Goal: Check status: Check status

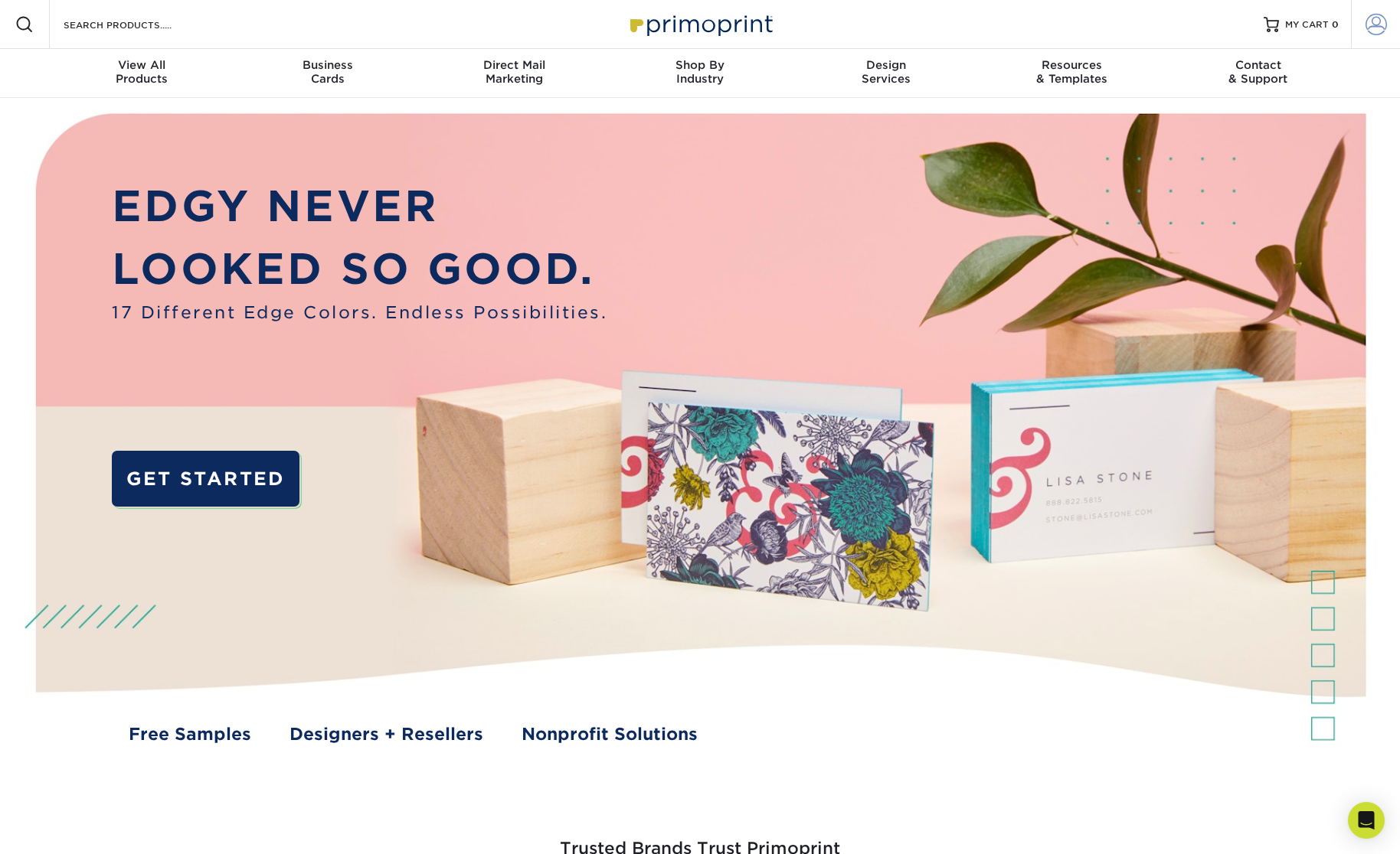
click at [1383, 28] on span at bounding box center [1376, 24] width 22 height 22
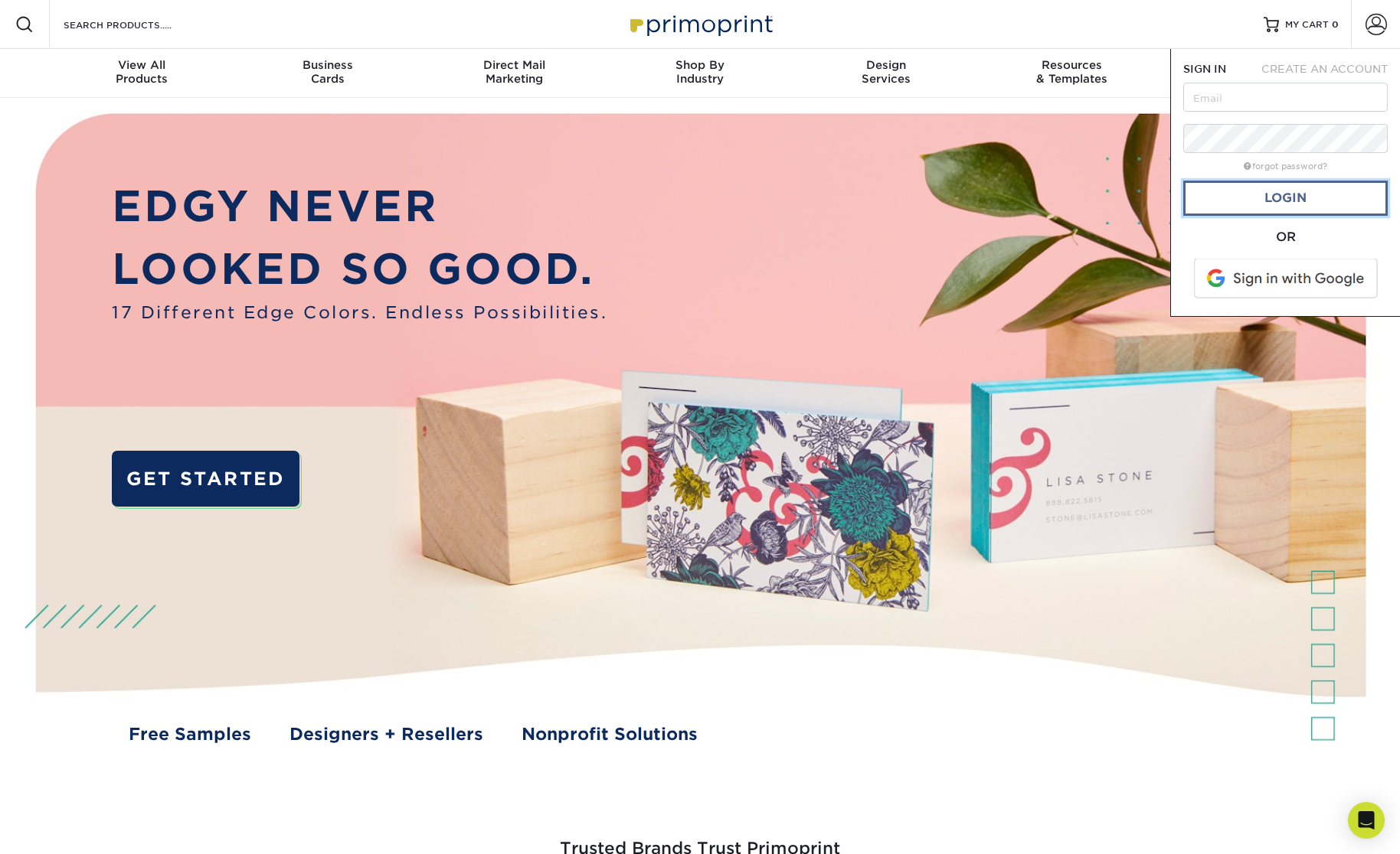
click at [1299, 194] on link "Login" at bounding box center [1286, 198] width 205 height 35
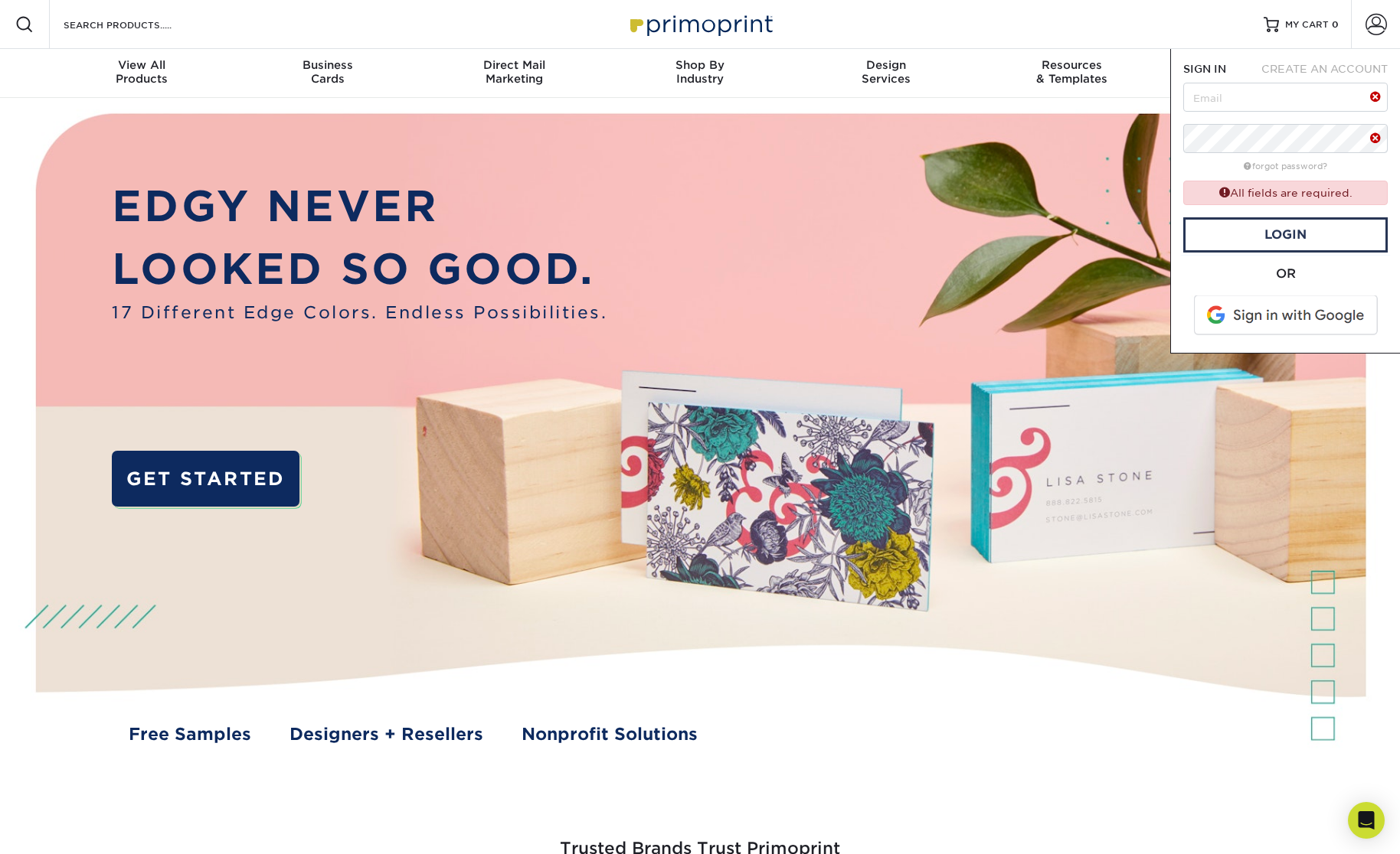
click at [1269, 316] on span at bounding box center [1286, 316] width 195 height 40
click at [1226, 83] on input "text" at bounding box center [1286, 97] width 205 height 29
type input "artvestastudio@gmail.com"
click at [1302, 237] on link "Login" at bounding box center [1286, 235] width 205 height 35
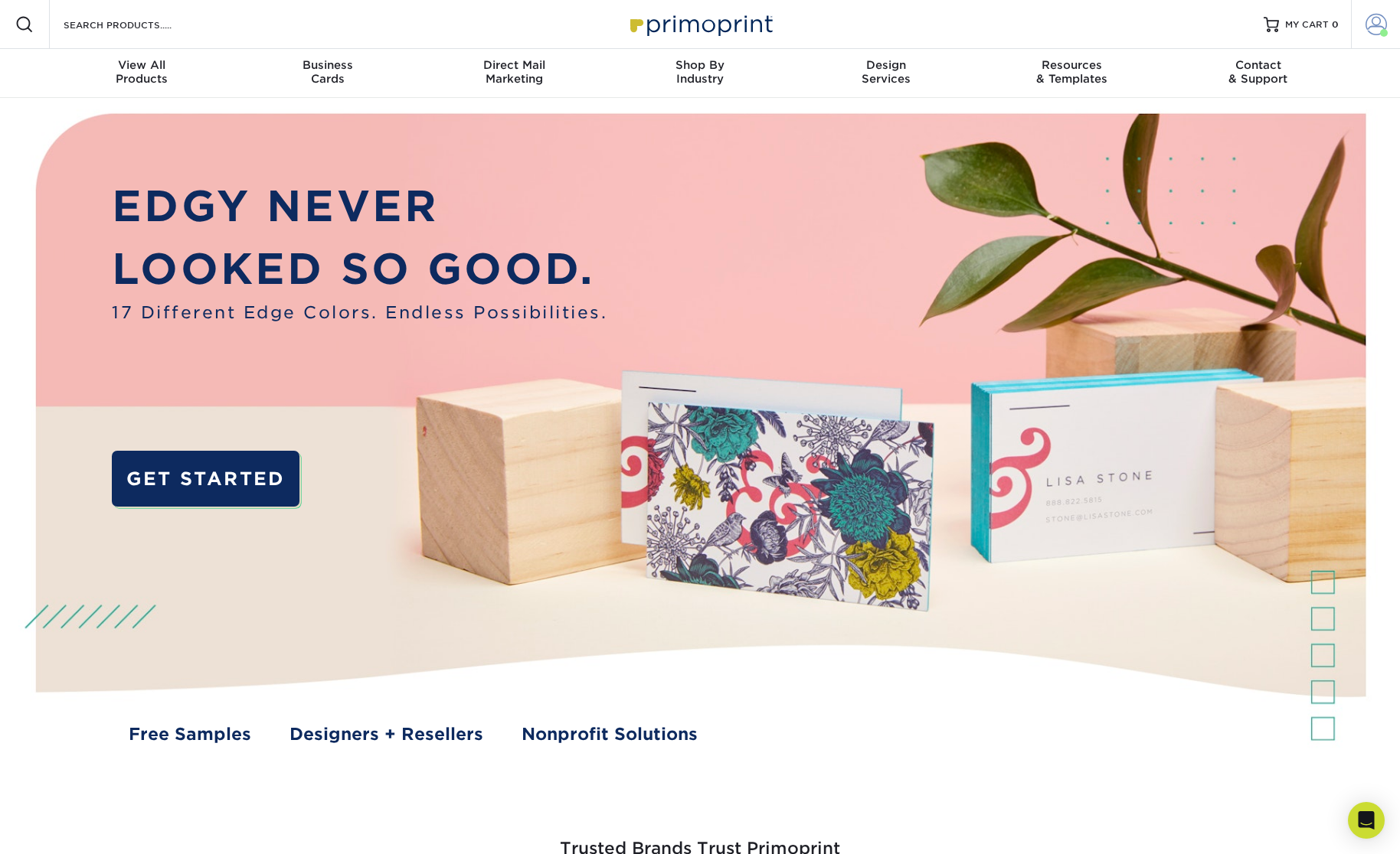
click at [1378, 18] on span at bounding box center [1376, 24] width 22 height 22
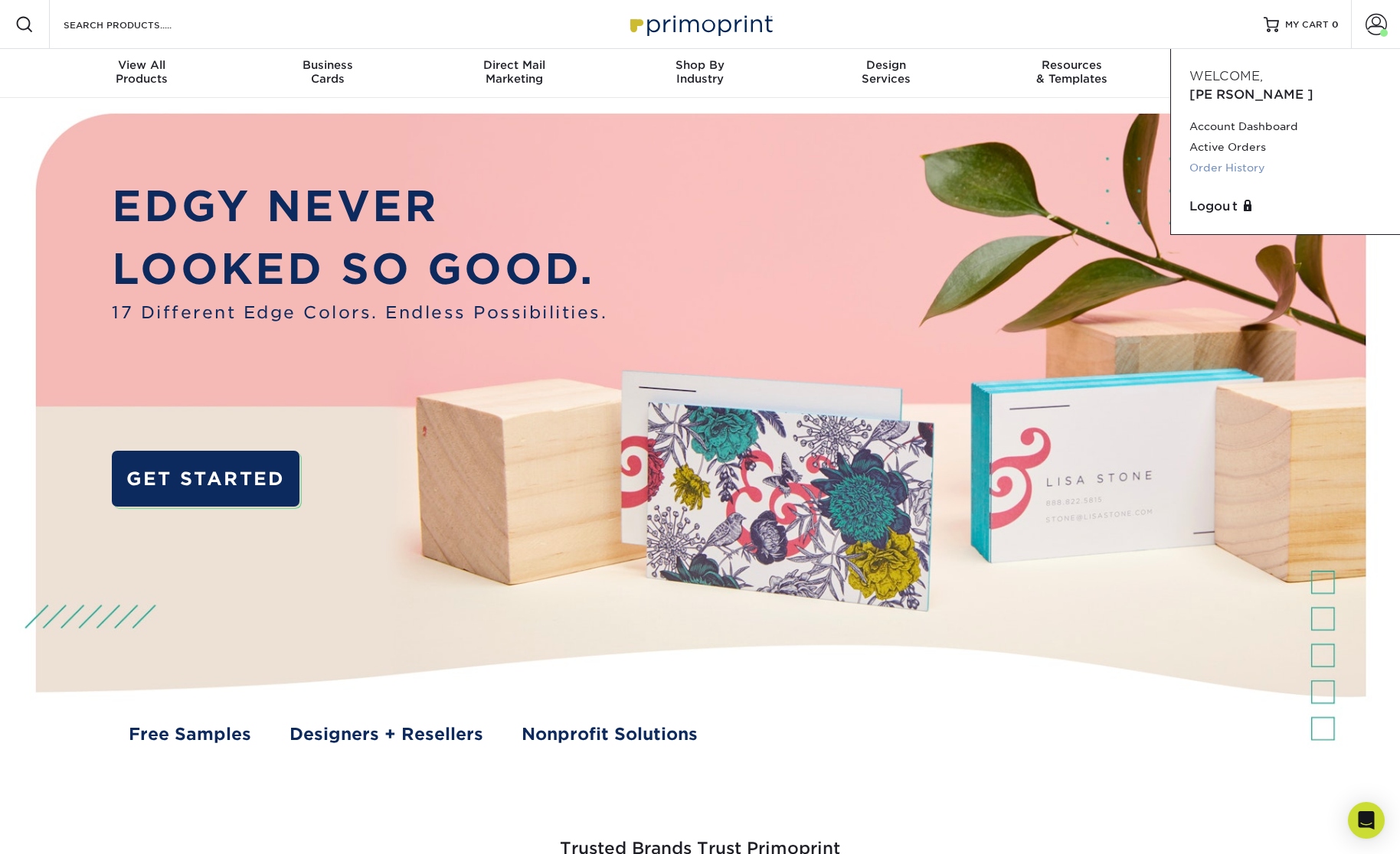
click at [1237, 157] on link "Order History" at bounding box center [1285, 168] width 192 height 21
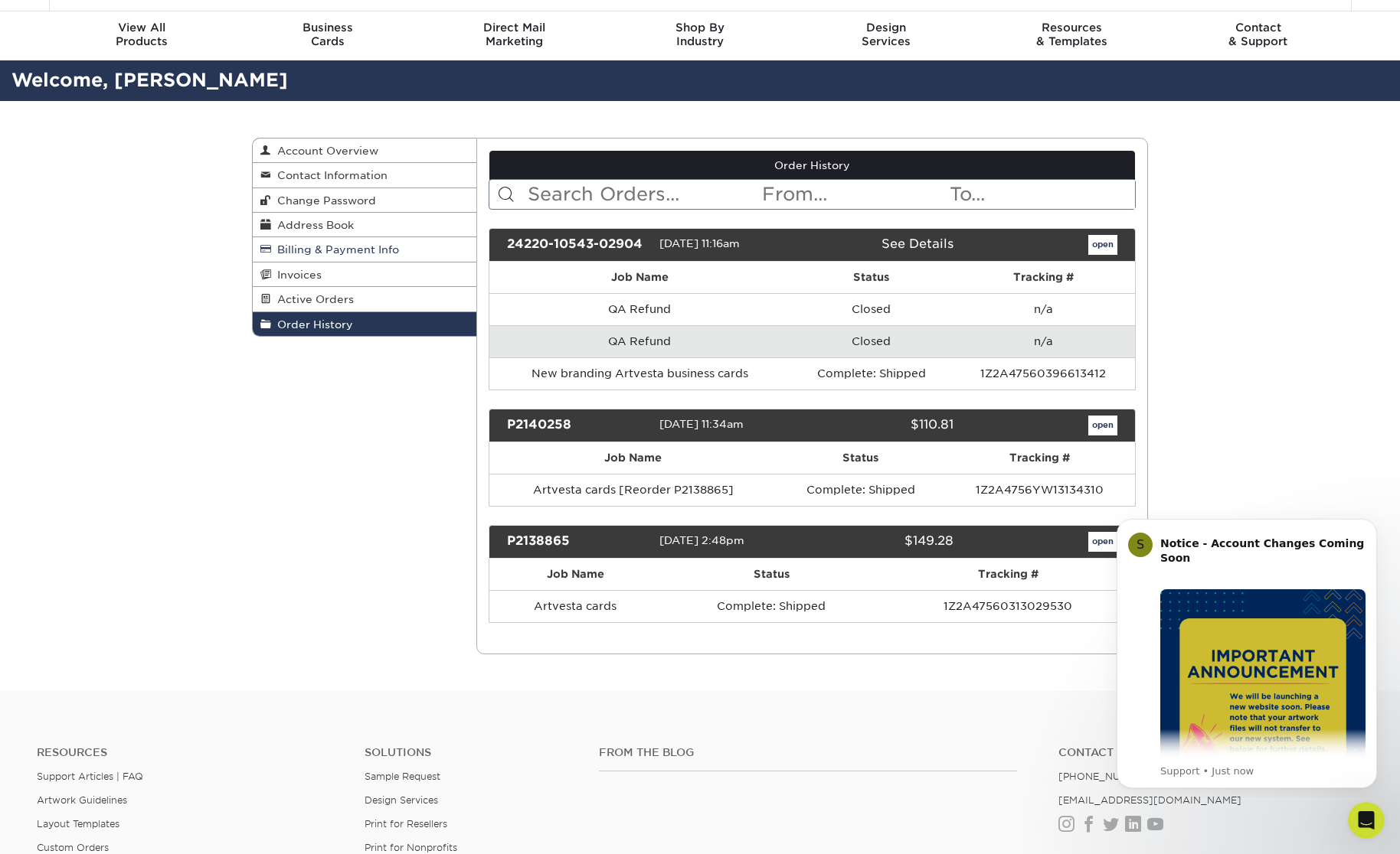
scroll to position [15, 0]
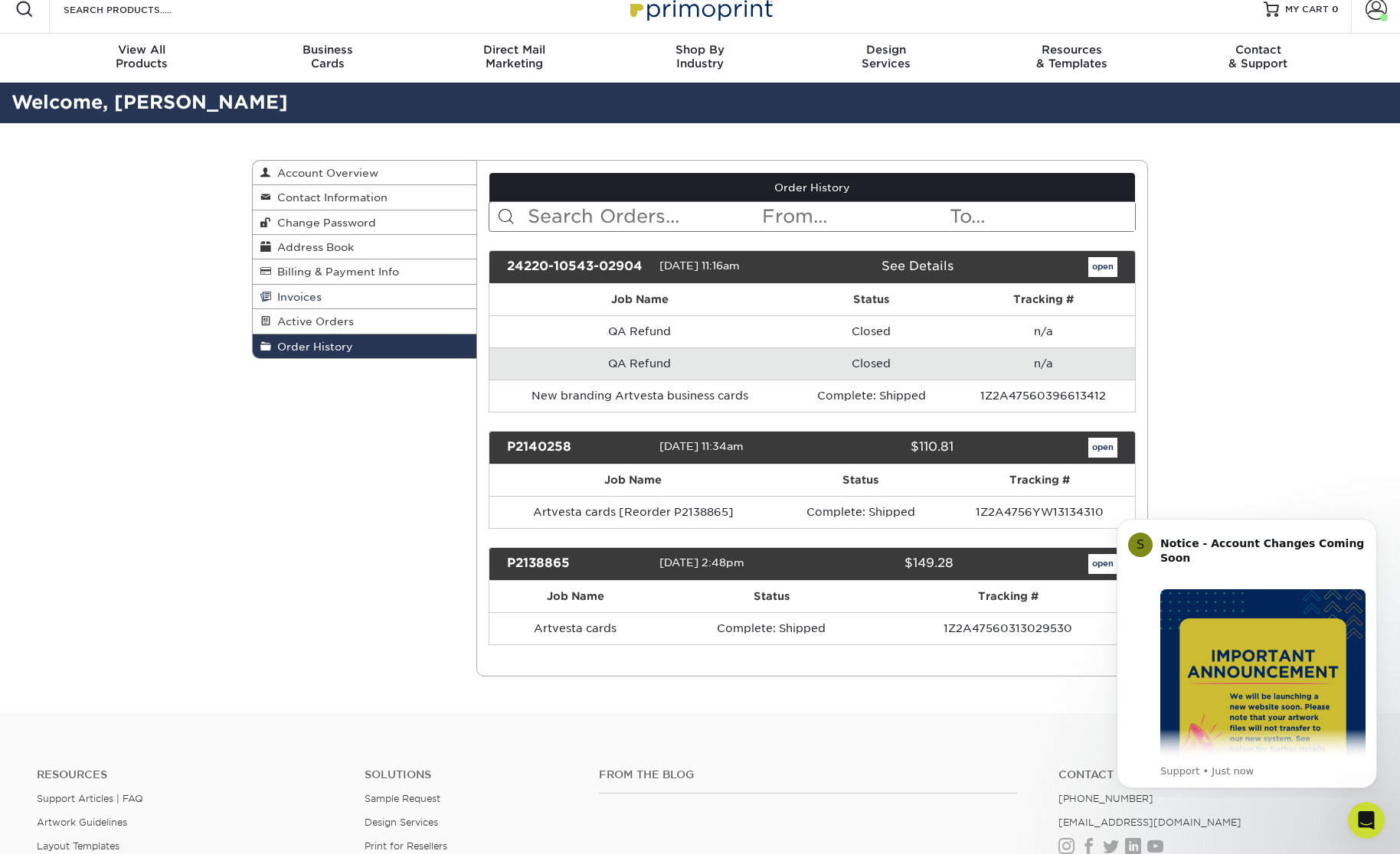
click at [334, 300] on link "Invoices" at bounding box center [365, 297] width 224 height 24
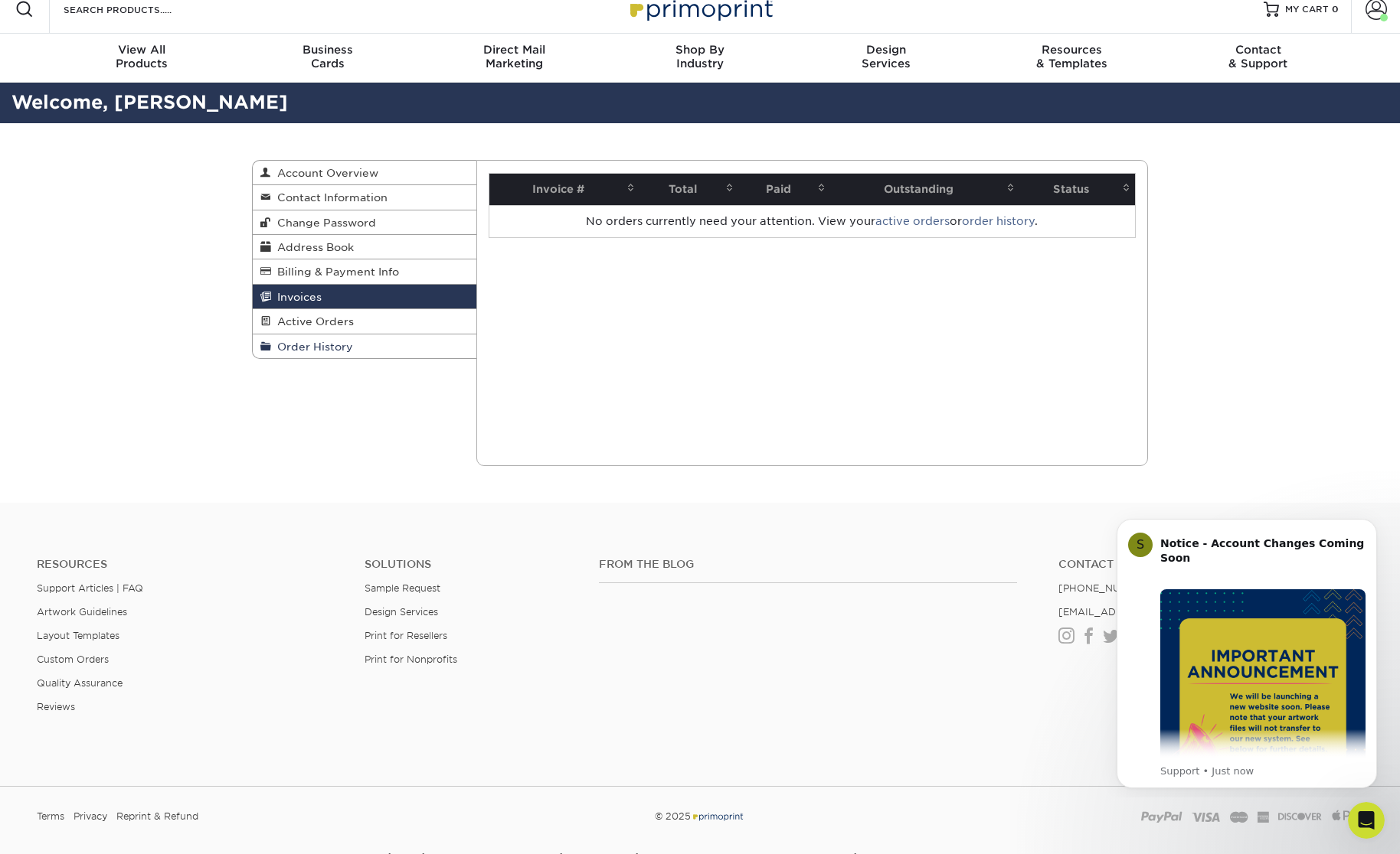
click at [311, 342] on span "Order History" at bounding box center [311, 347] width 82 height 12
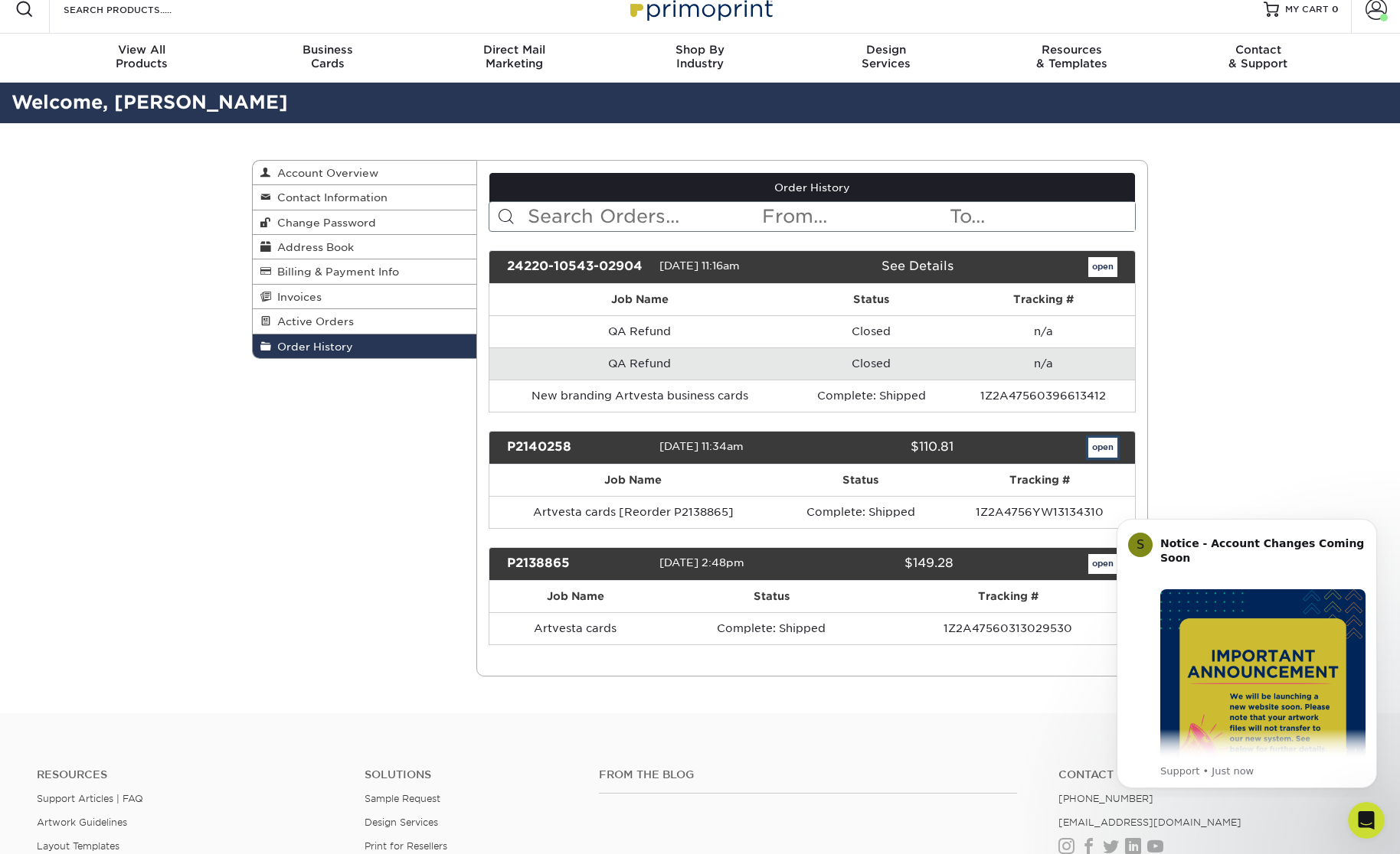
click at [1106, 450] on link "open" at bounding box center [1103, 447] width 29 height 20
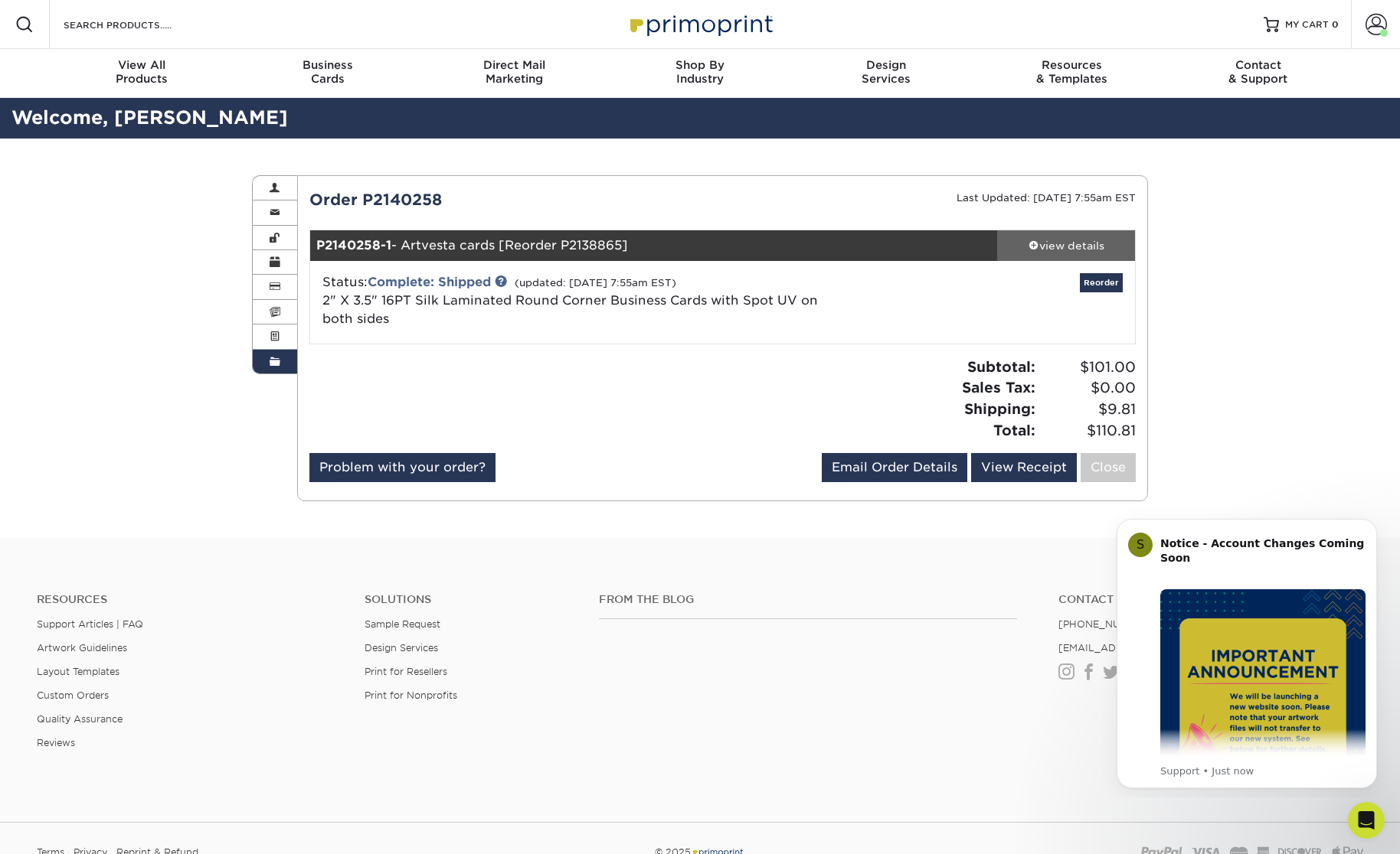
click at [1033, 241] on span at bounding box center [1033, 245] width 10 height 10
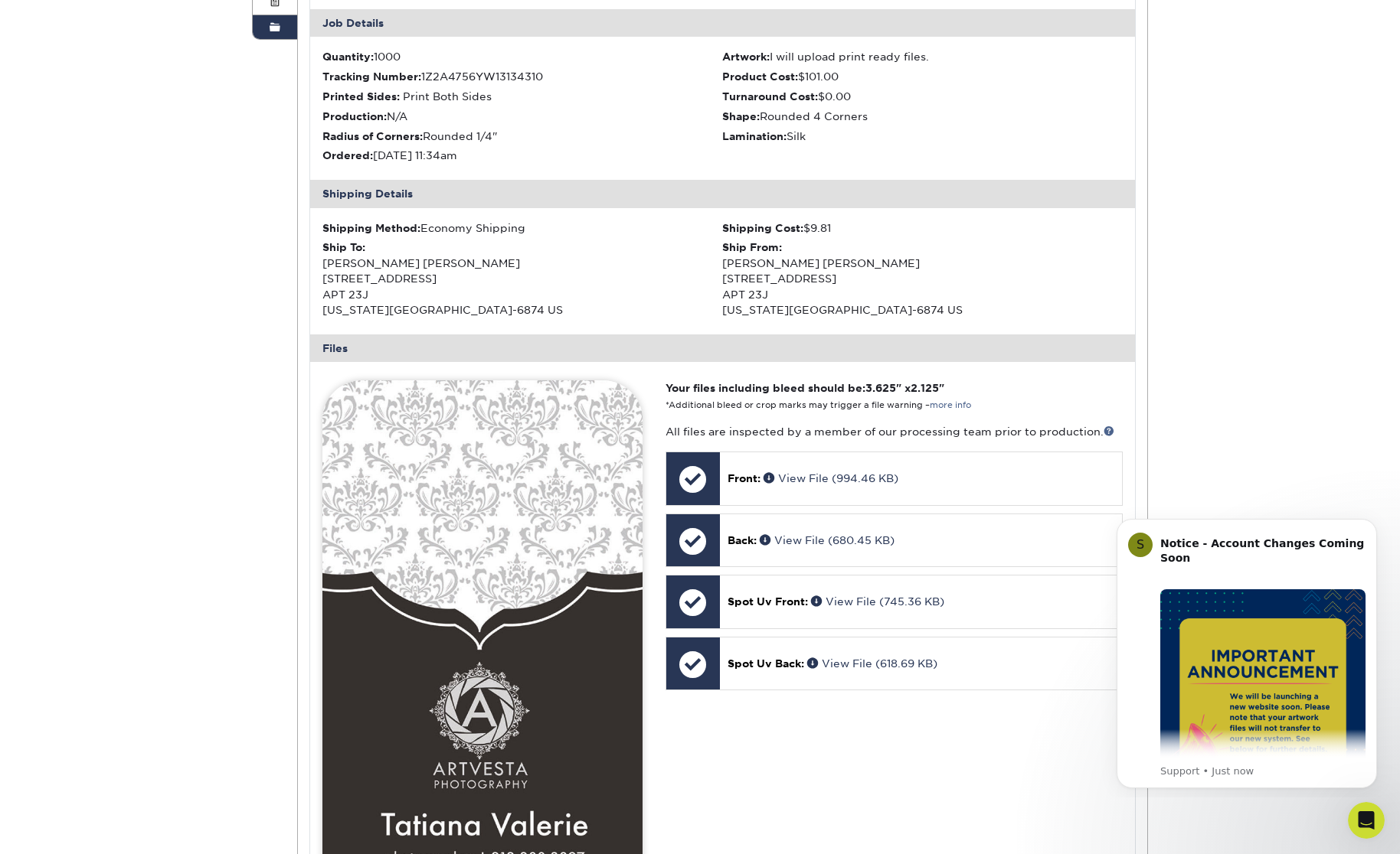
scroll to position [513, 0]
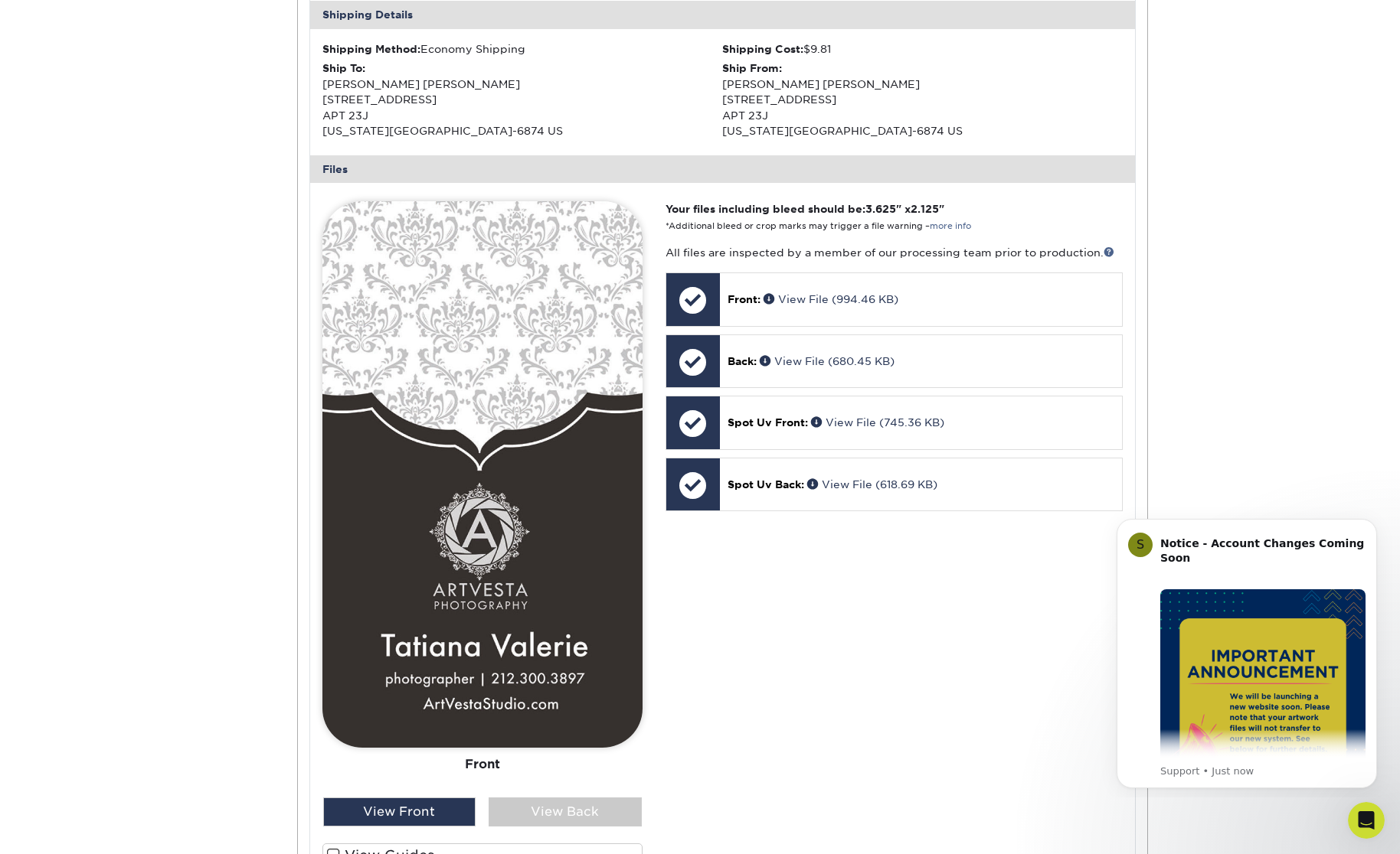
click at [1280, 412] on div "Order History Account Overview Contact Information Change Password Address Book…" at bounding box center [700, 390] width 1400 height 1532
click at [1372, 523] on icon "Dismiss notification" at bounding box center [1372, 523] width 5 height 5
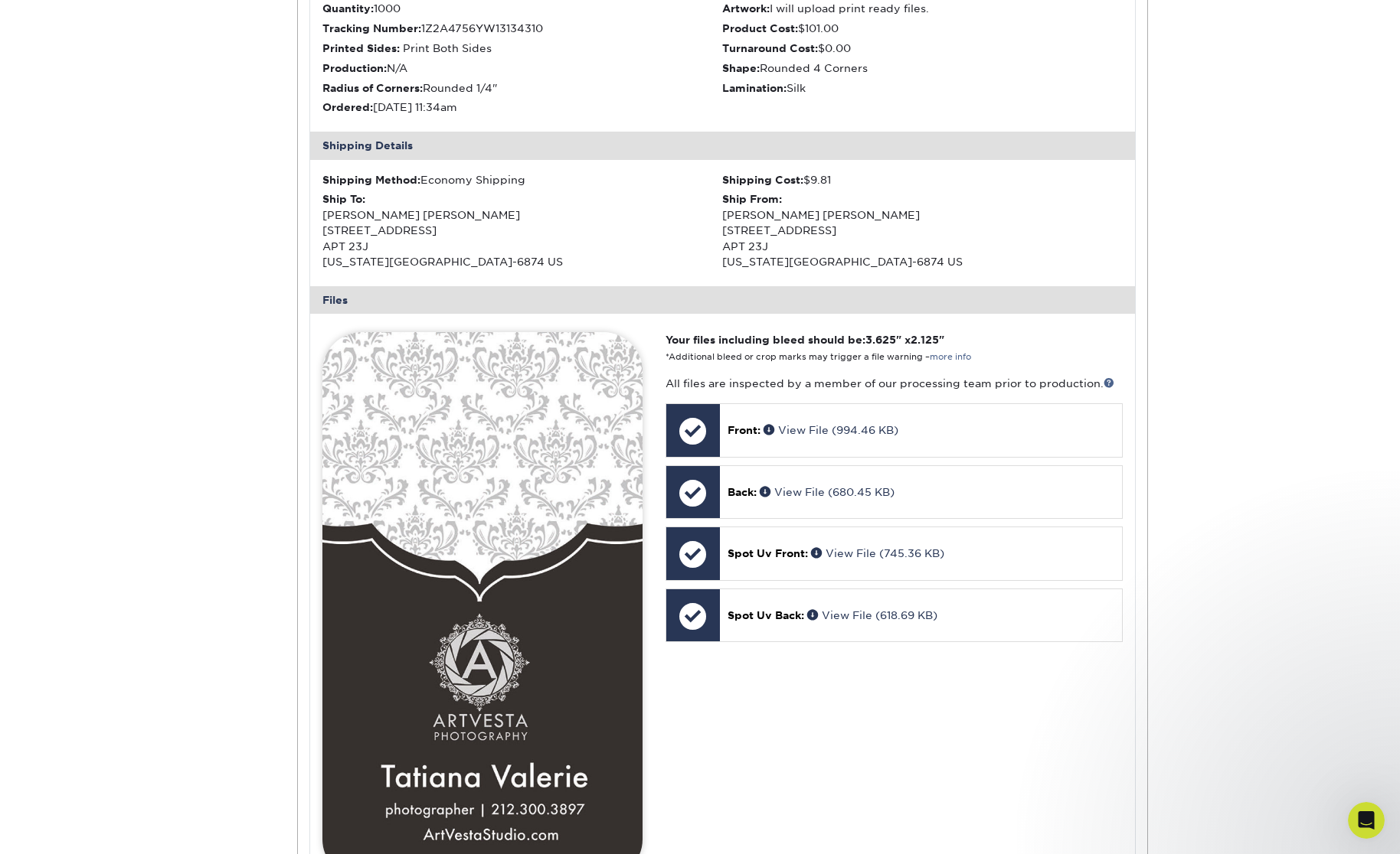
scroll to position [0, 0]
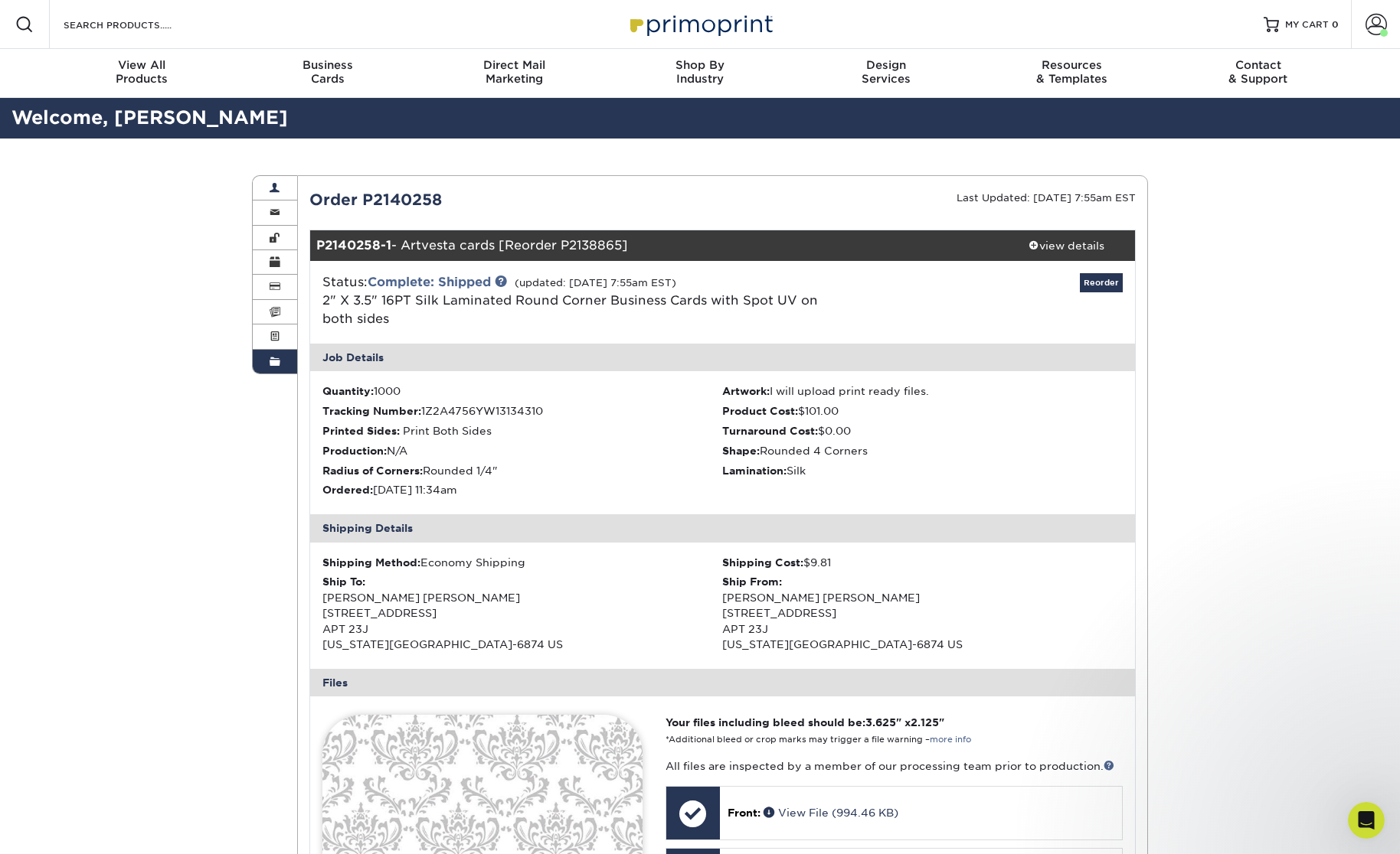
click at [264, 185] on link "Account Overview" at bounding box center [275, 188] width 45 height 24
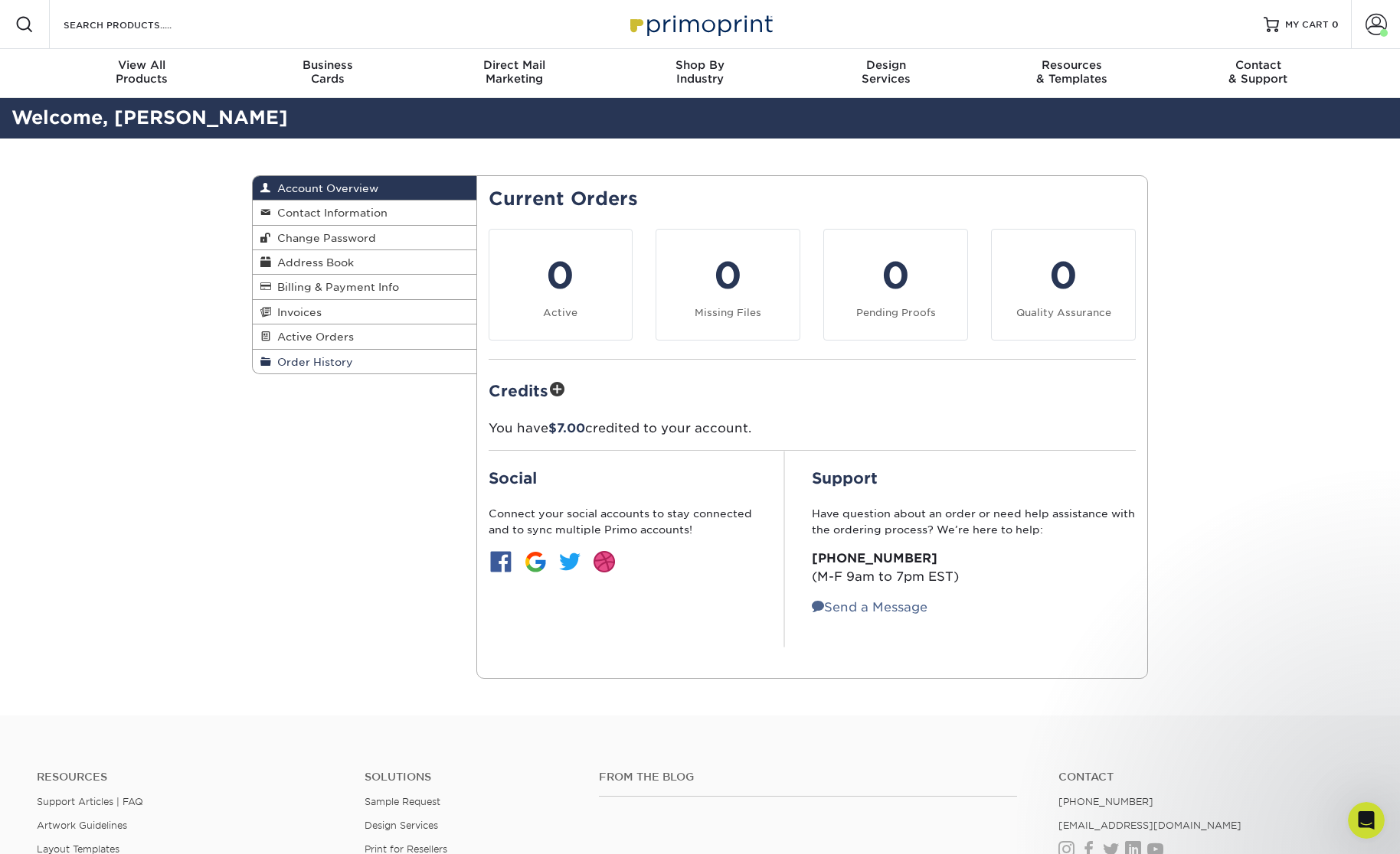
click at [311, 363] on span "Order History" at bounding box center [311, 362] width 82 height 12
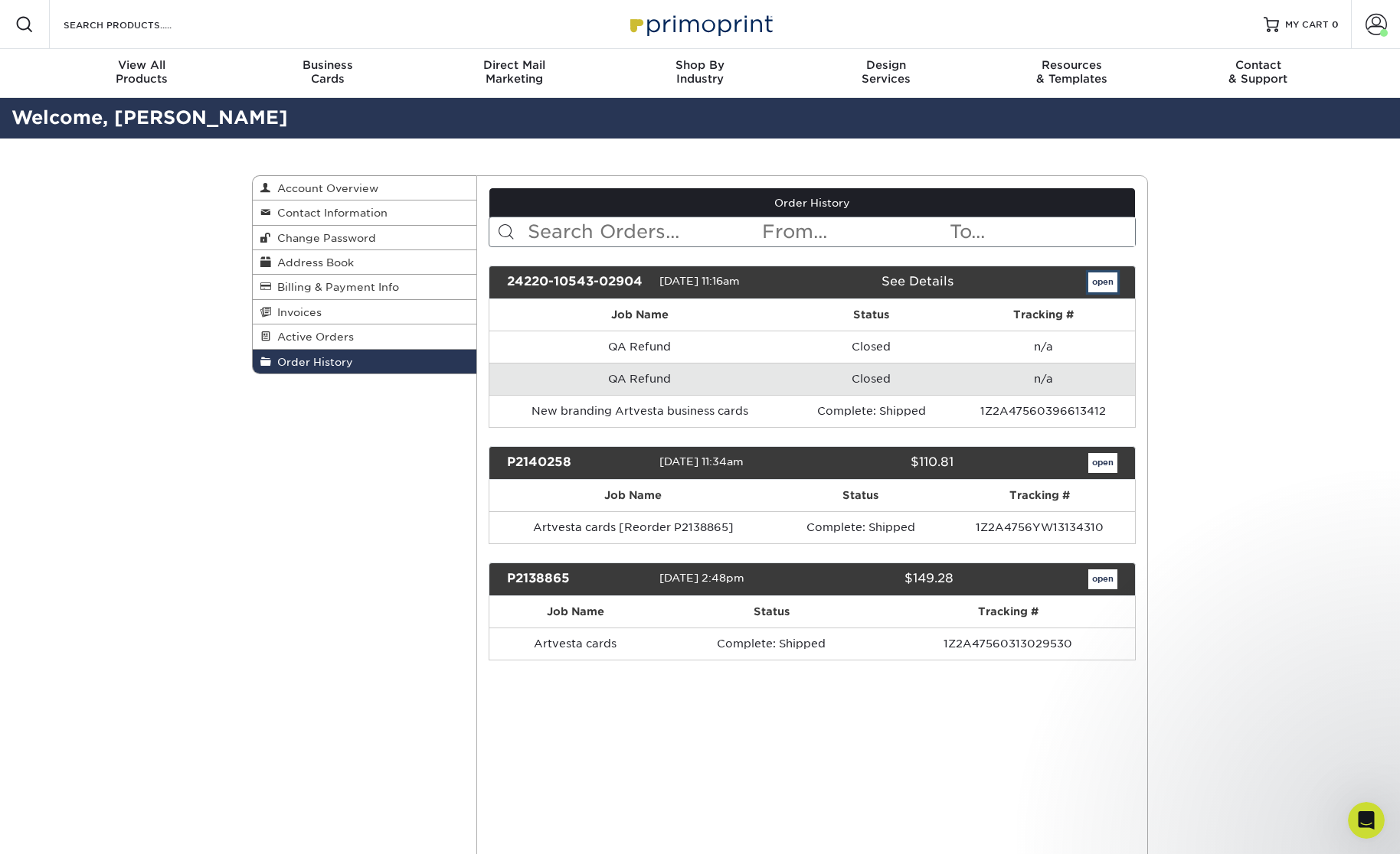
click at [1098, 279] on link "open" at bounding box center [1103, 282] width 29 height 20
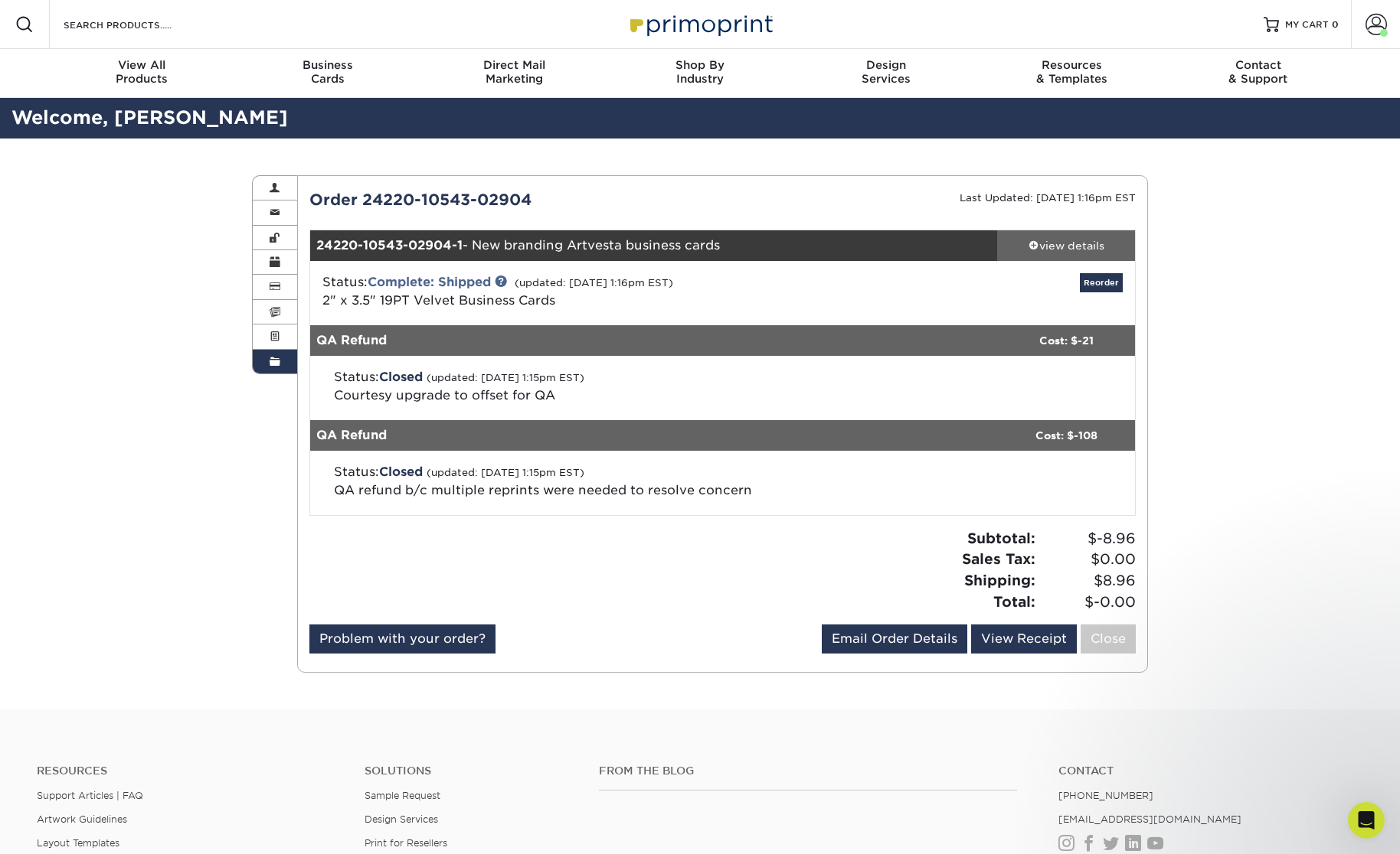
click at [1051, 257] on link "view details" at bounding box center [1066, 246] width 138 height 31
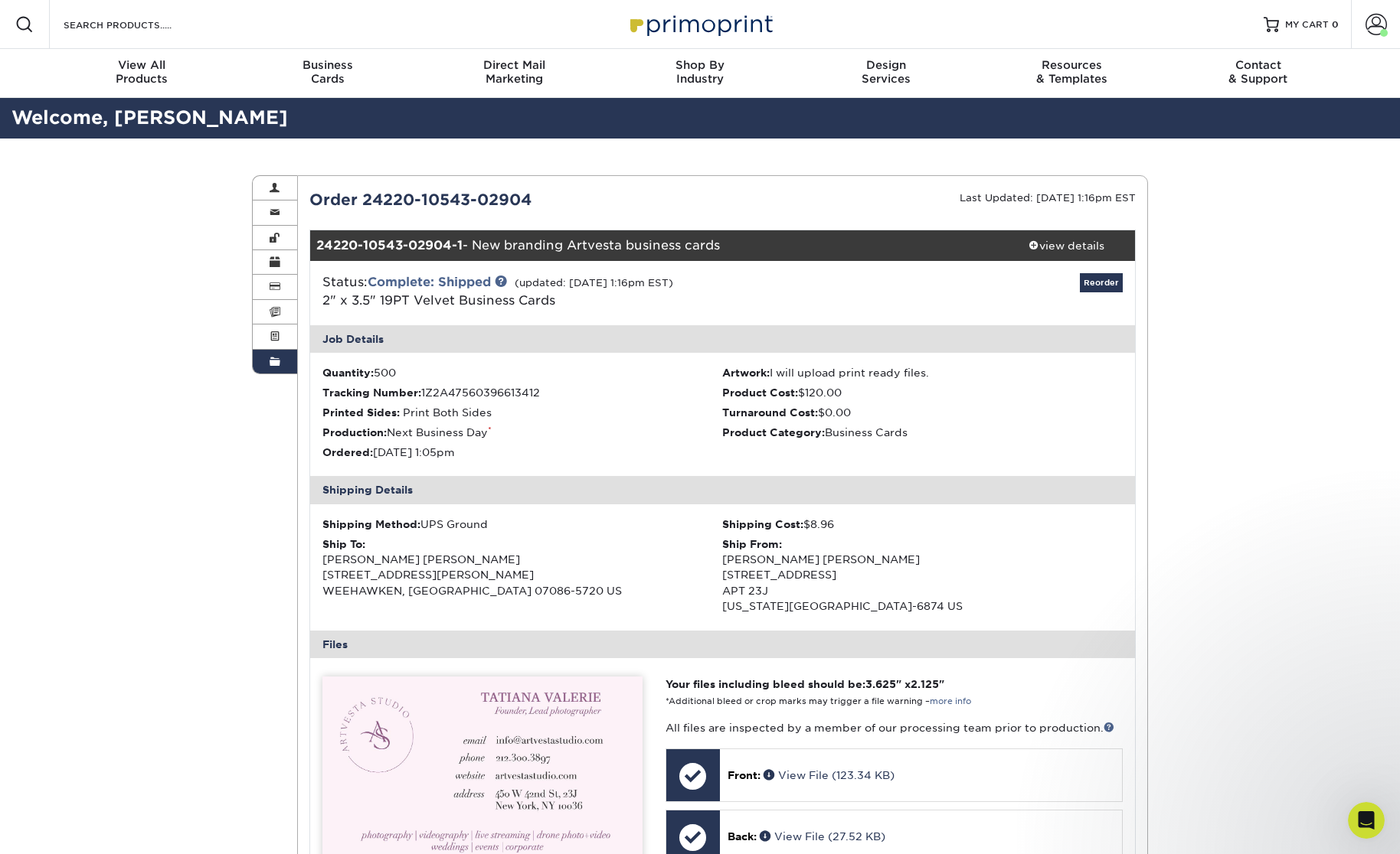
scroll to position [15, 0]
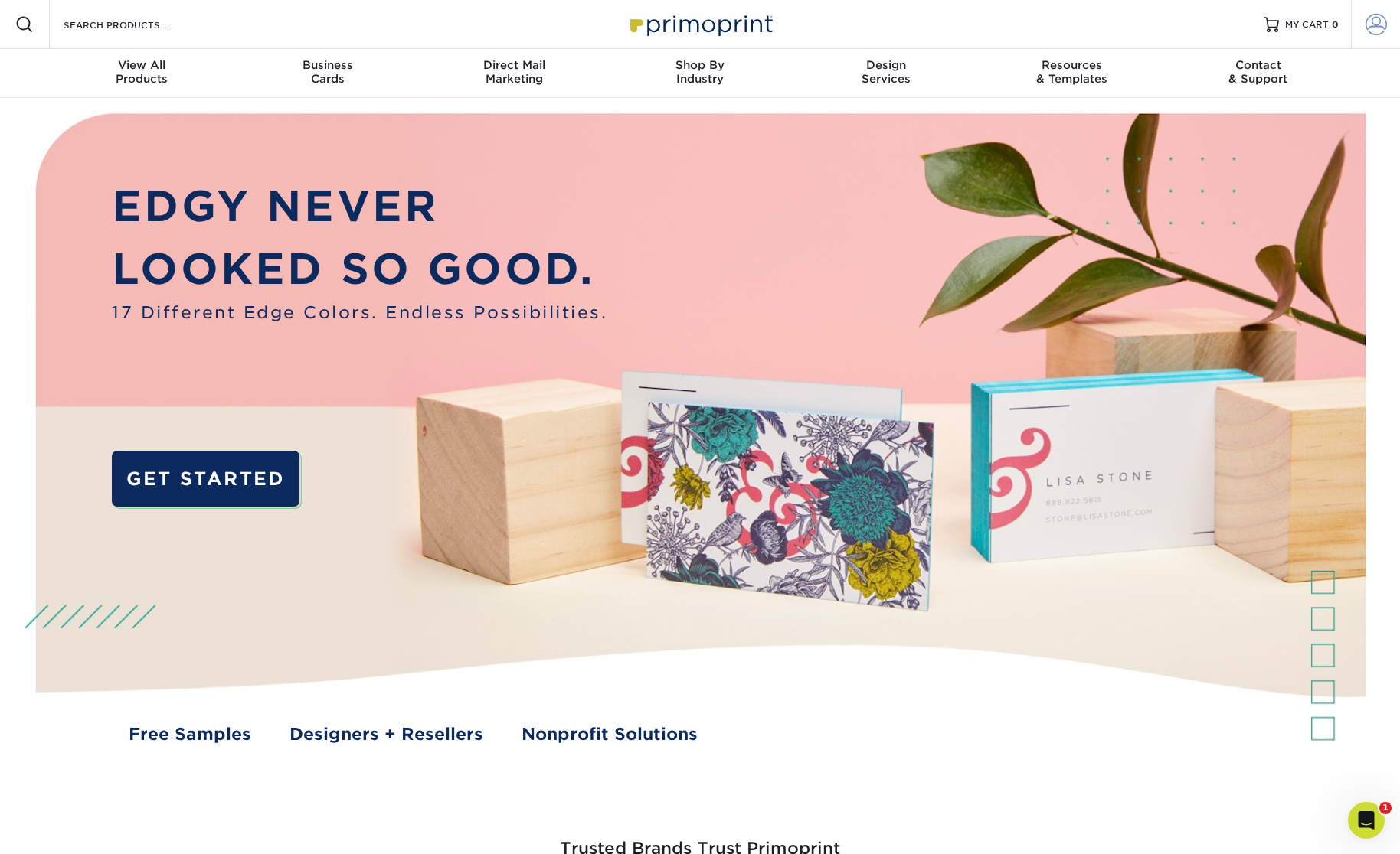
click at [1377, 31] on span at bounding box center [1376, 24] width 22 height 22
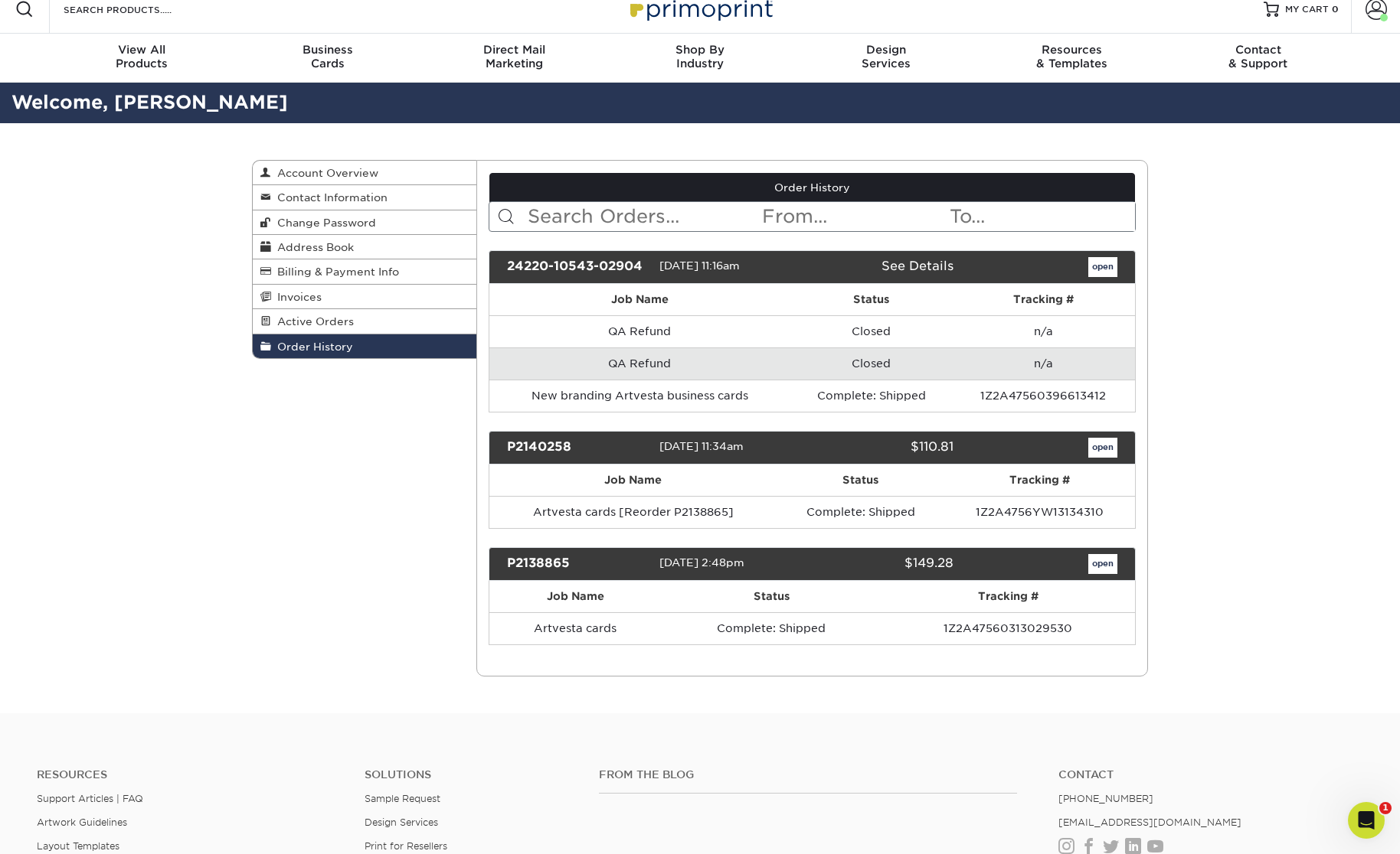
click at [1119, 440] on div "open" at bounding box center [1047, 447] width 163 height 20
click at [1102, 447] on link "open" at bounding box center [1103, 447] width 29 height 20
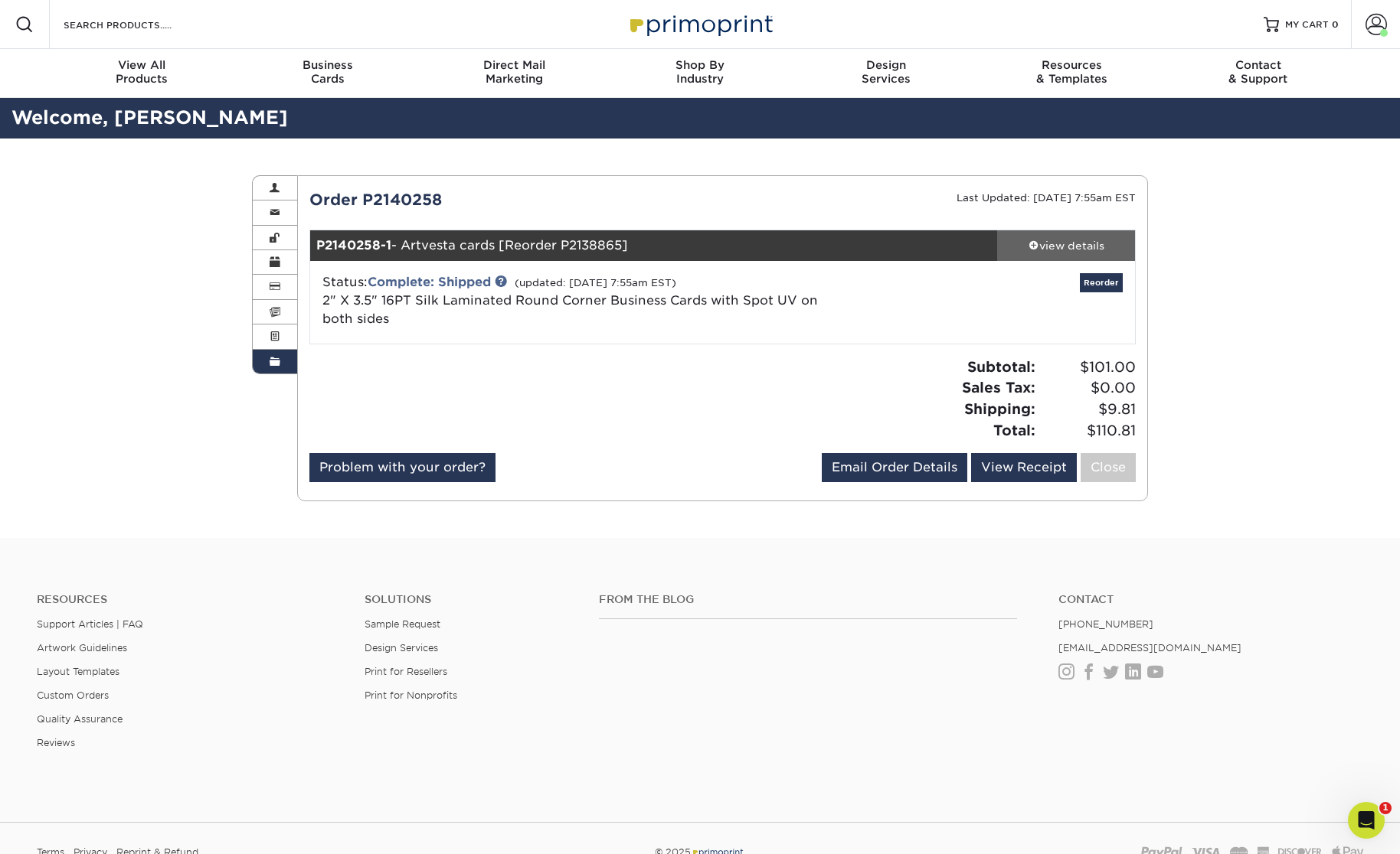
click at [1076, 248] on div "view details" at bounding box center [1066, 246] width 138 height 15
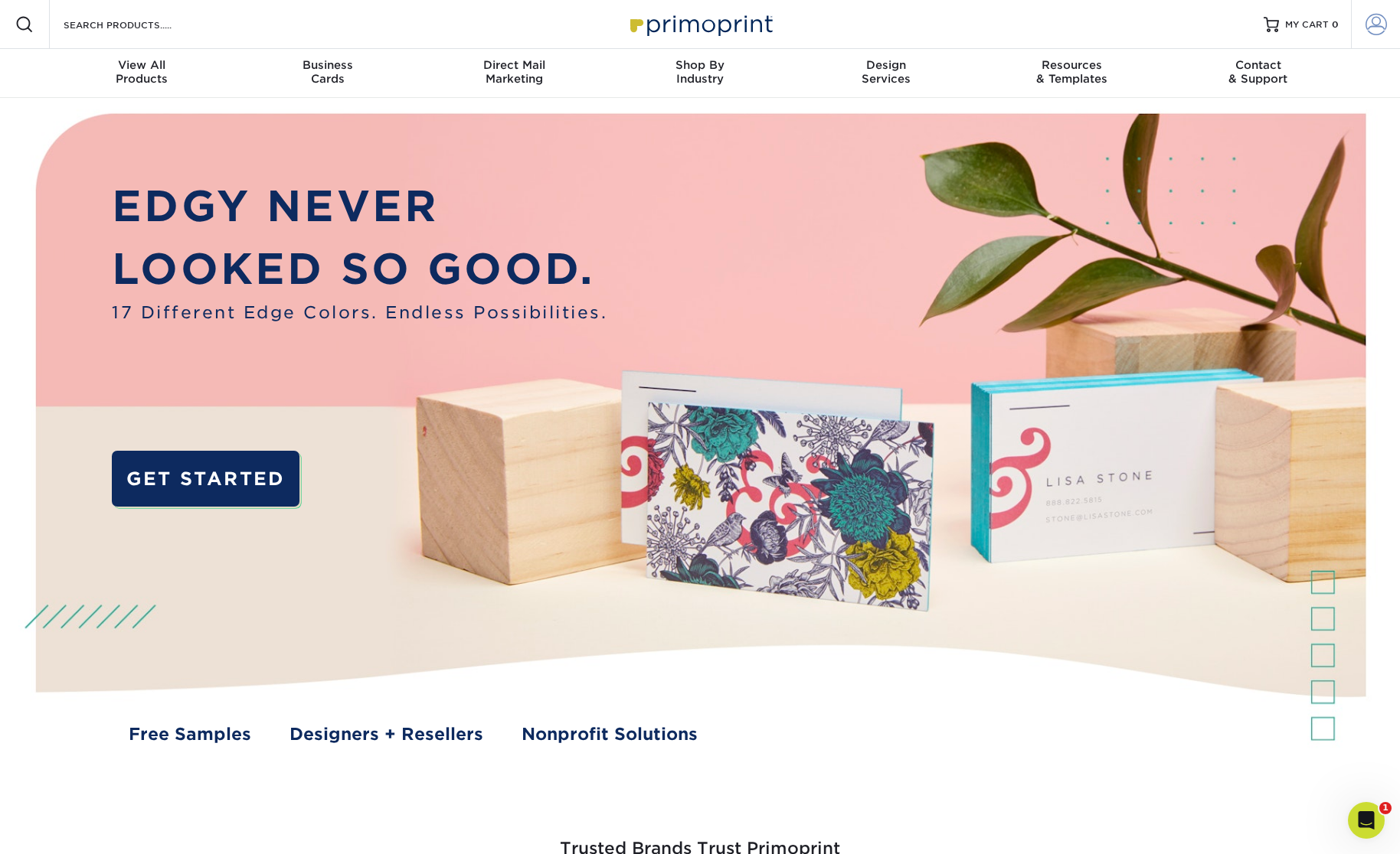
click at [1381, 33] on span at bounding box center [1376, 24] width 22 height 22
click at [1366, 15] on span at bounding box center [1376, 24] width 22 height 22
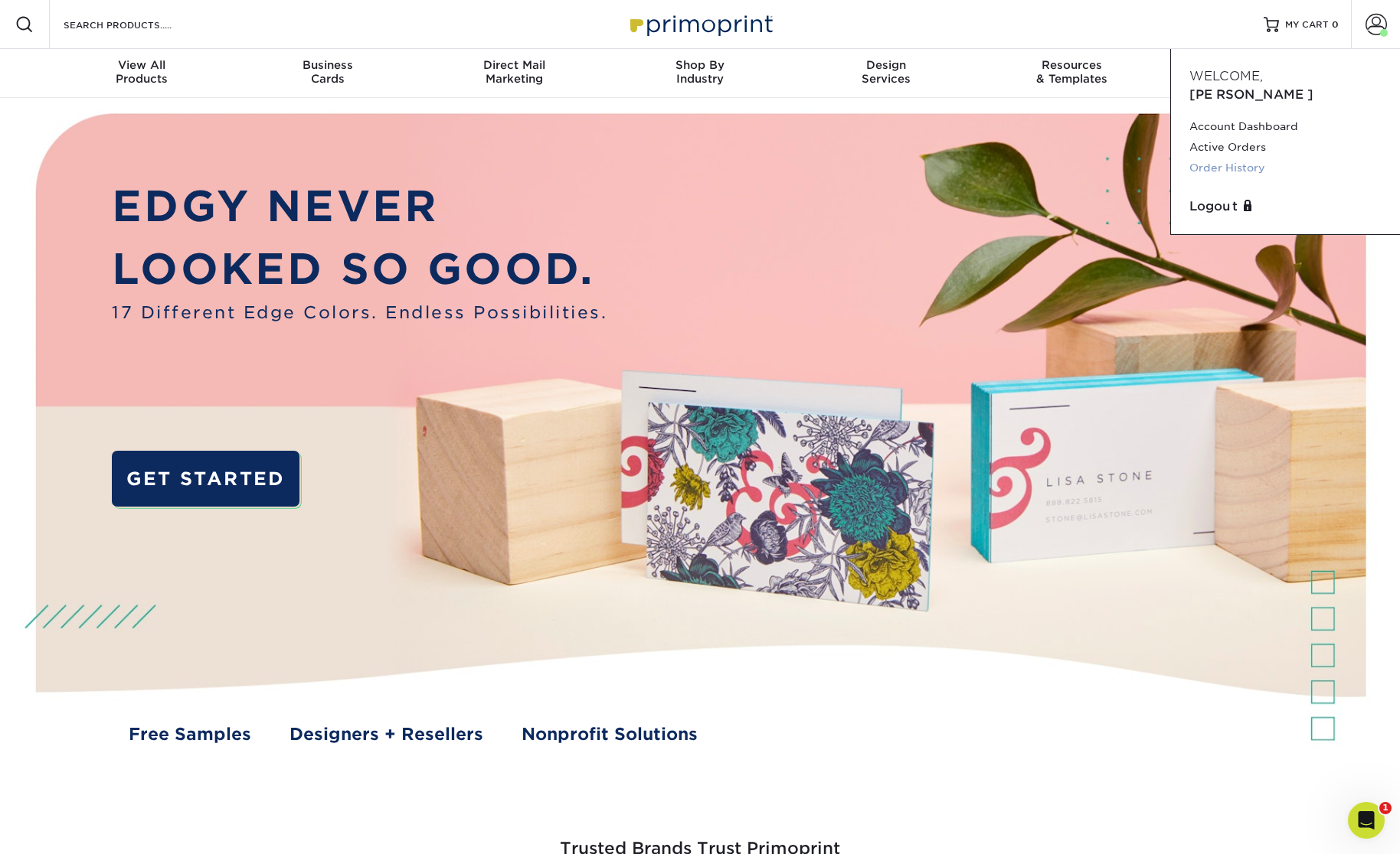
click at [1254, 157] on link "Order History" at bounding box center [1285, 168] width 192 height 21
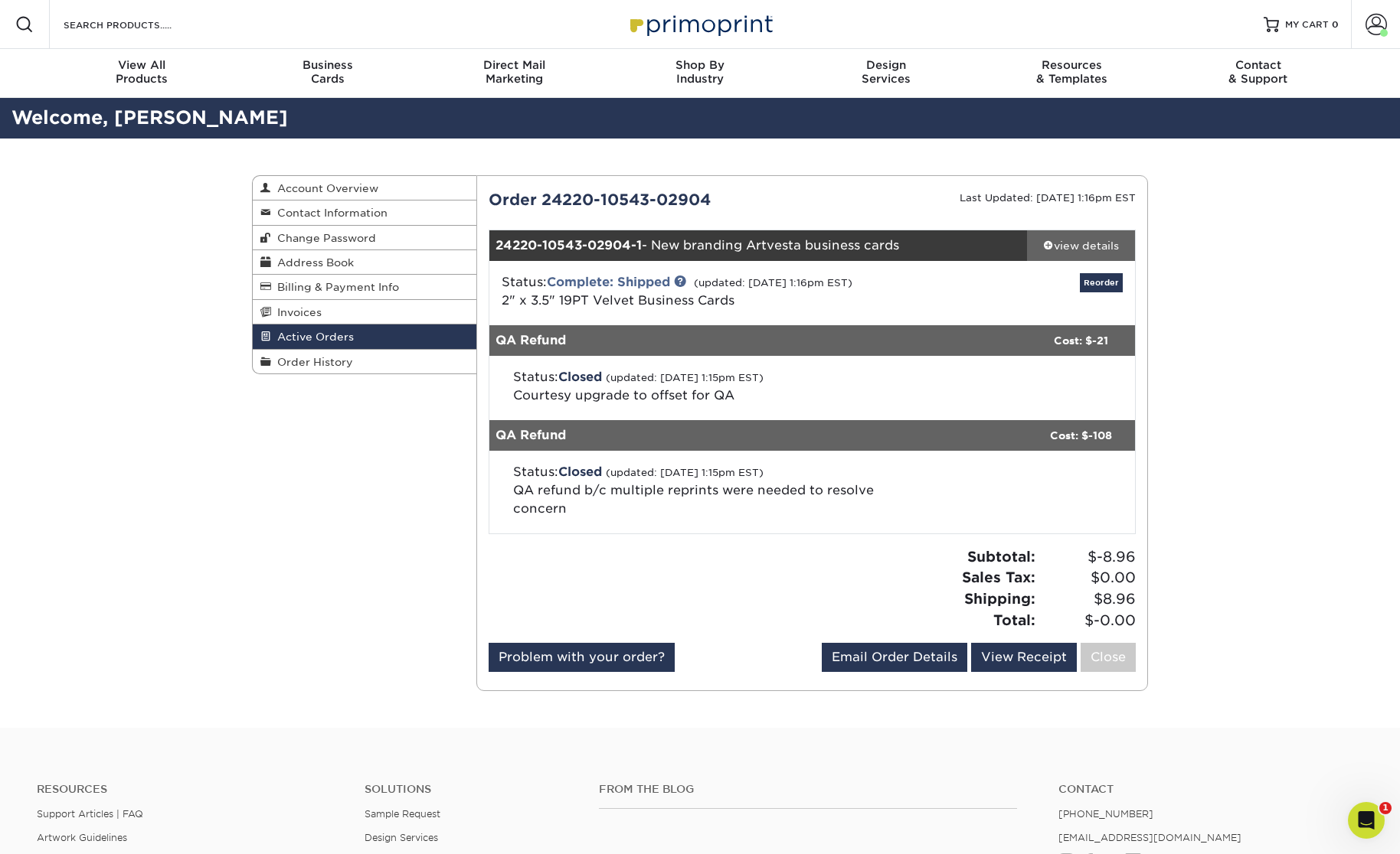
click at [1091, 241] on div "view details" at bounding box center [1082, 246] width 108 height 15
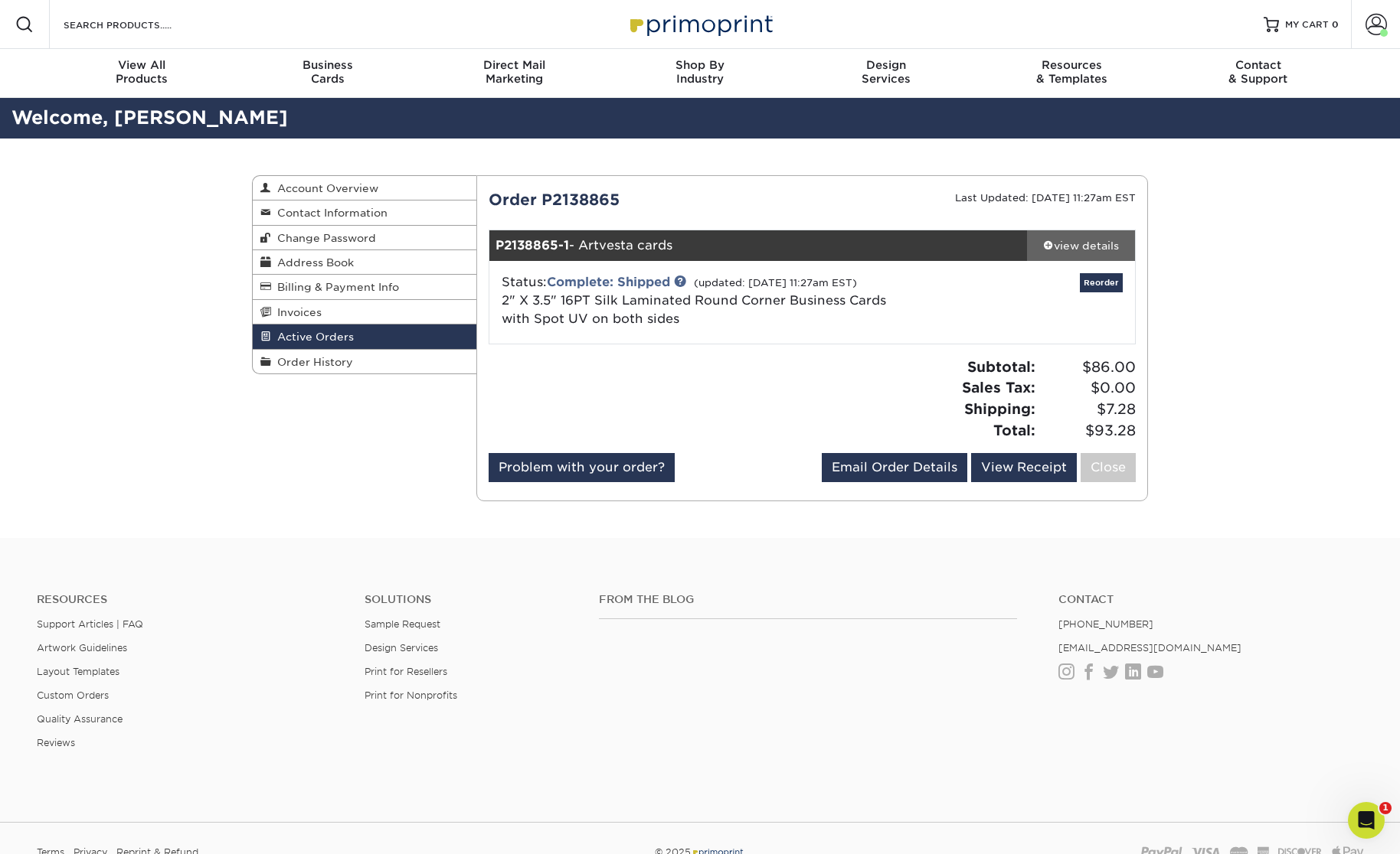
click at [1112, 245] on div "view details" at bounding box center [1082, 246] width 108 height 15
